Goal: Find specific page/section: Find specific page/section

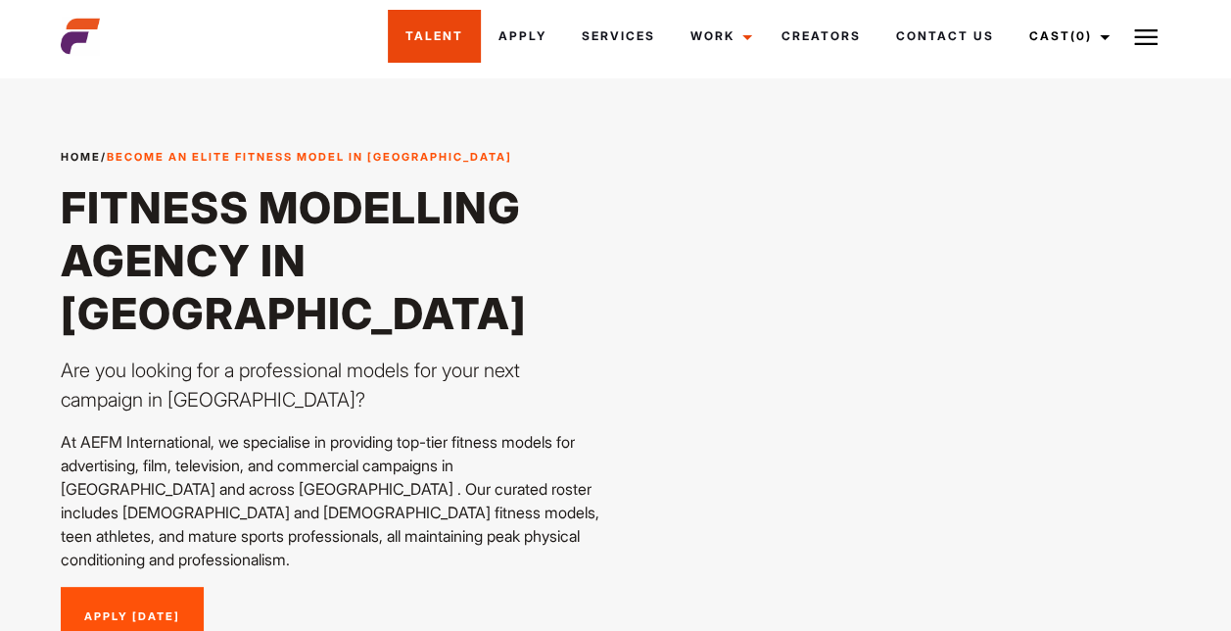
click at [390, 59] on link "Talent" at bounding box center [434, 36] width 93 height 53
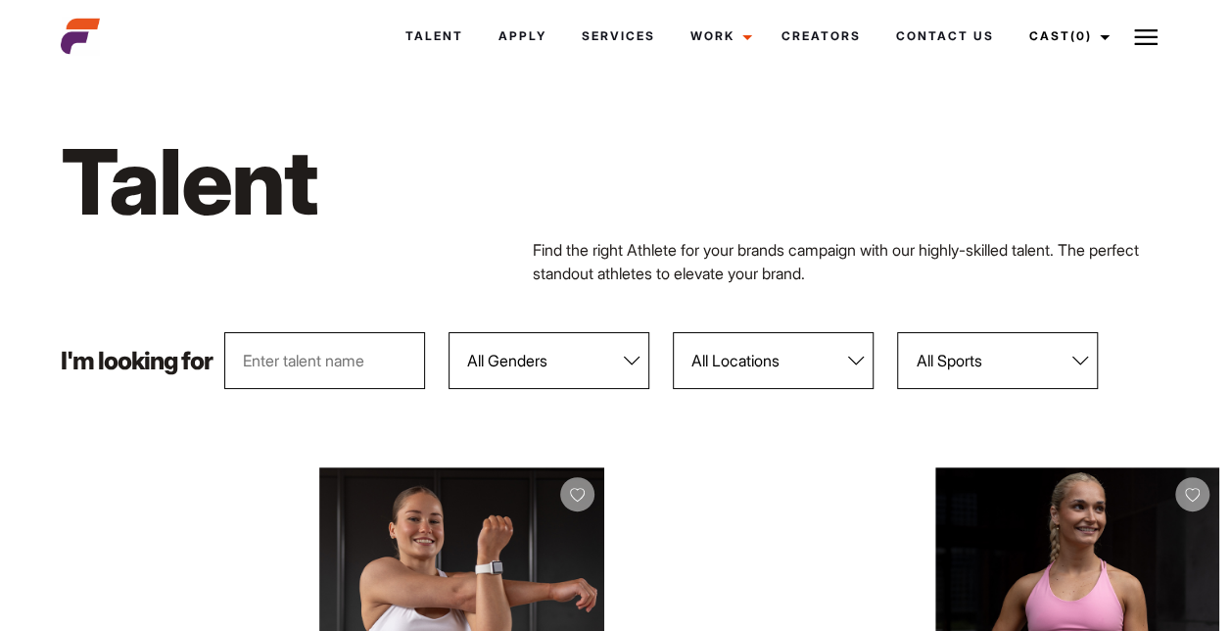
click at [626, 364] on select "All Genders Female Male" at bounding box center [549, 360] width 201 height 57
select select "104"
click at [450, 332] on select "All Genders Female Male" at bounding box center [549, 360] width 201 height 57
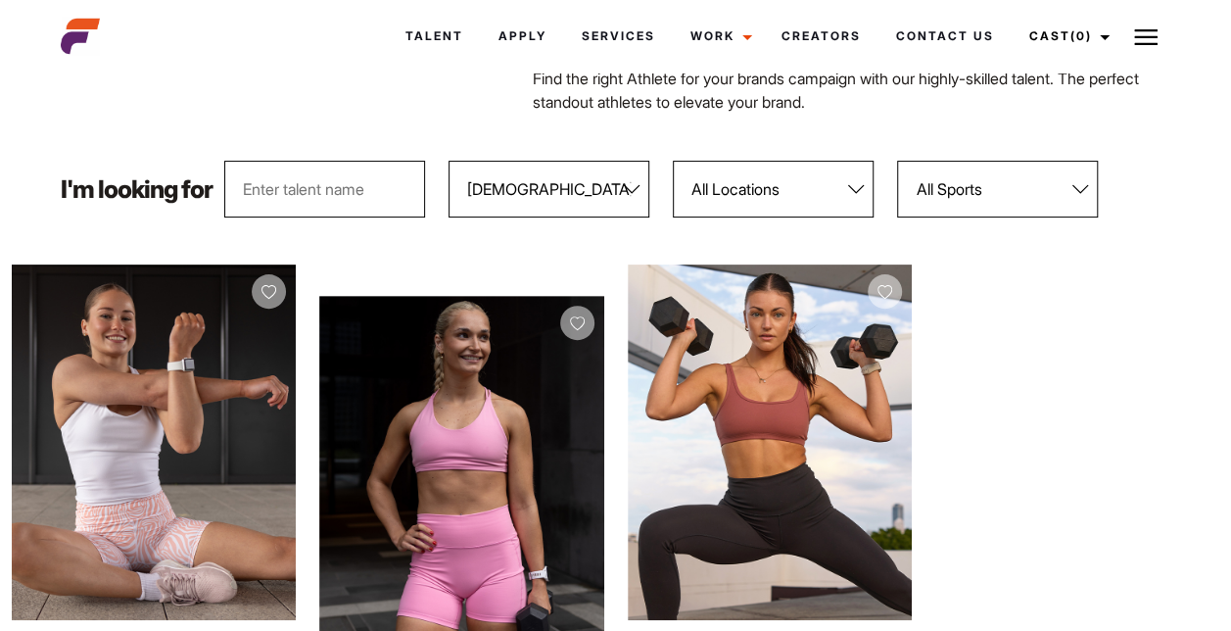
scroll to position [190, 0]
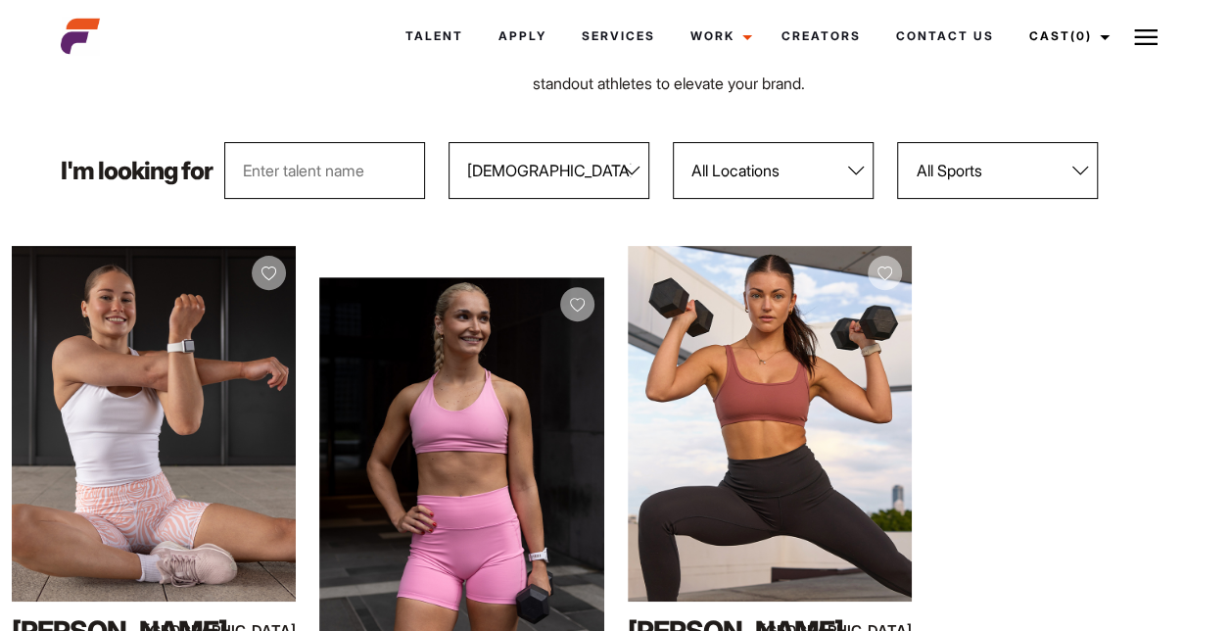
click at [857, 172] on select "All Locations Adelaide Brisbane Darwin Gold Coast Melbourne Perth Sunshine Coas…" at bounding box center [773, 170] width 201 height 57
select select "122"
click at [674, 142] on select "All Locations Adelaide Brisbane Darwin Gold Coast Melbourne Perth Sunshine Coas…" at bounding box center [773, 170] width 201 height 57
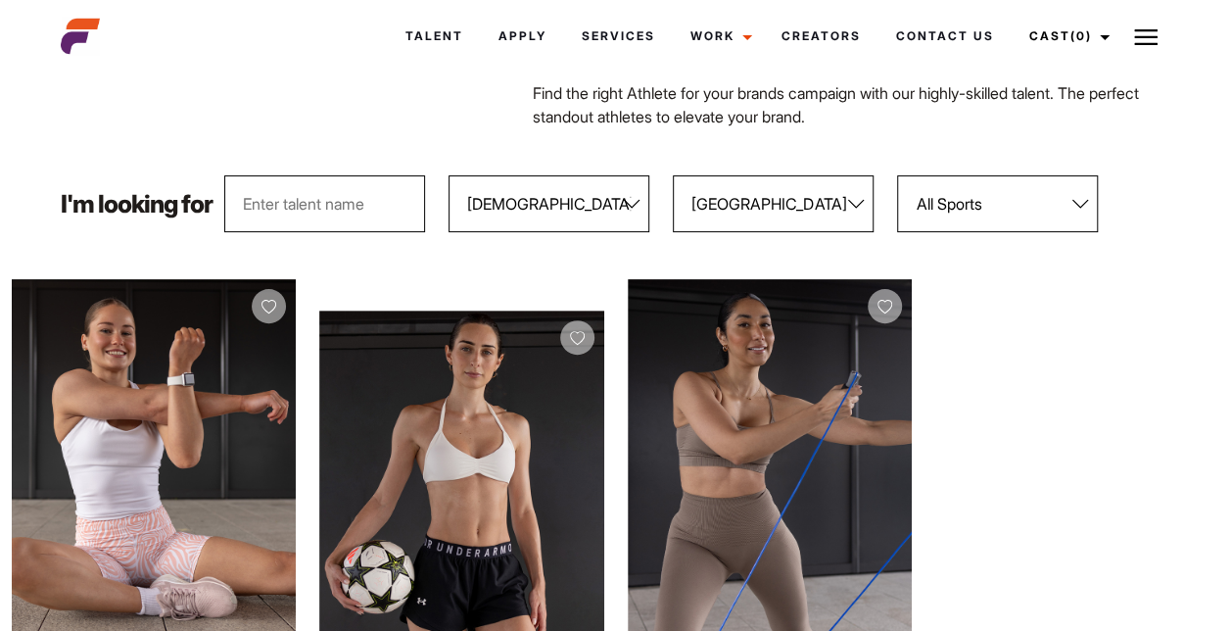
scroll to position [0, 0]
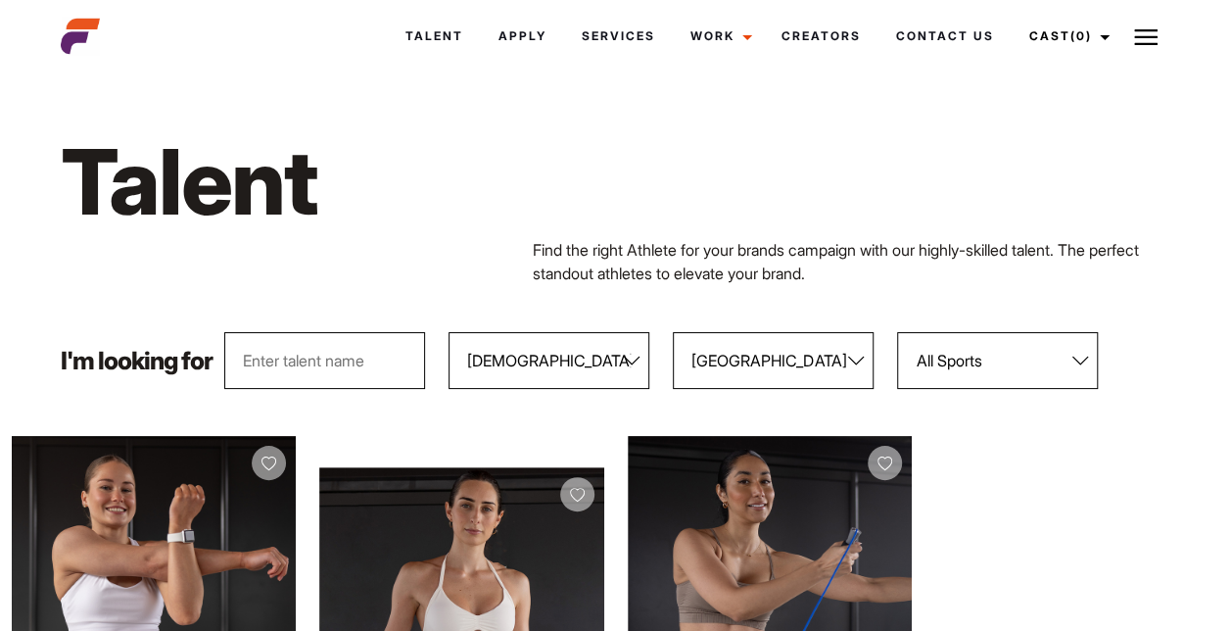
click at [1087, 365] on select "All Sports 100 Meter Butterfly Acrobatics Aerial awareness Aerobics AFL Aflw Am…" at bounding box center [997, 360] width 201 height 57
